Goal: Download file/media

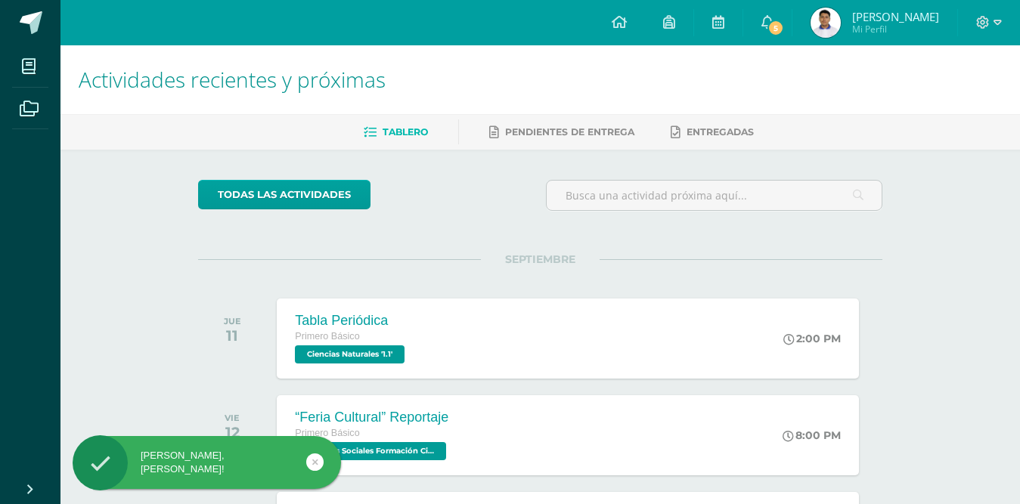
click at [823, 24] on img at bounding box center [825, 23] width 30 height 30
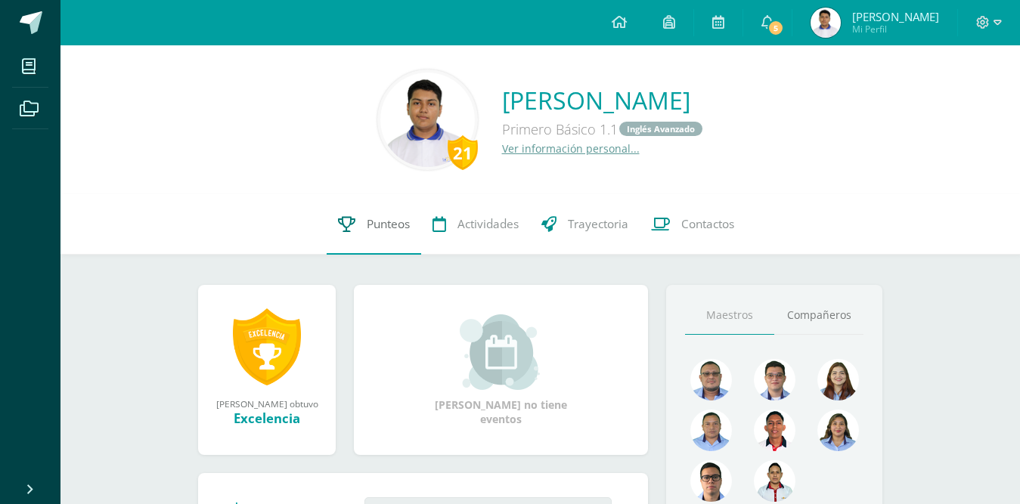
click at [330, 230] on link "Punteos" at bounding box center [374, 224] width 94 height 60
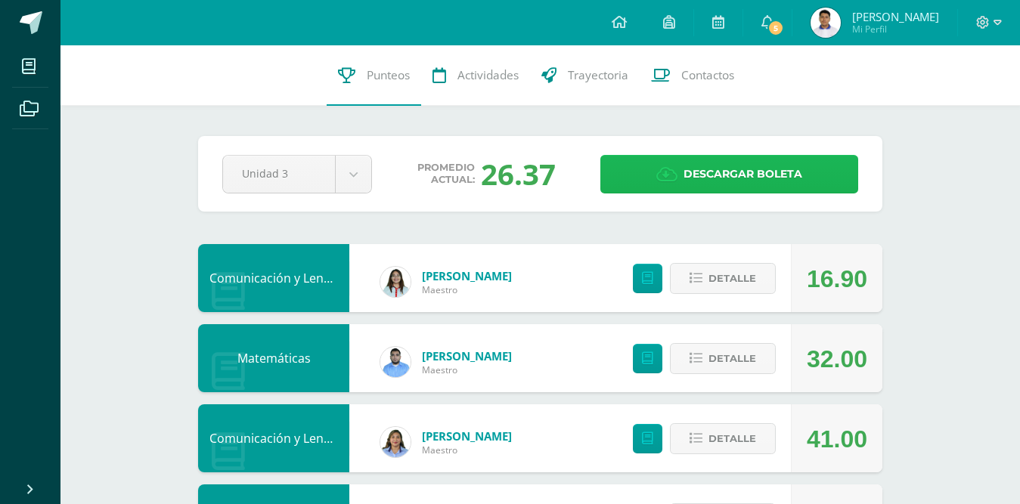
click at [657, 171] on link "Descargar boleta" at bounding box center [729, 174] width 258 height 39
